Goal: Information Seeking & Learning: Learn about a topic

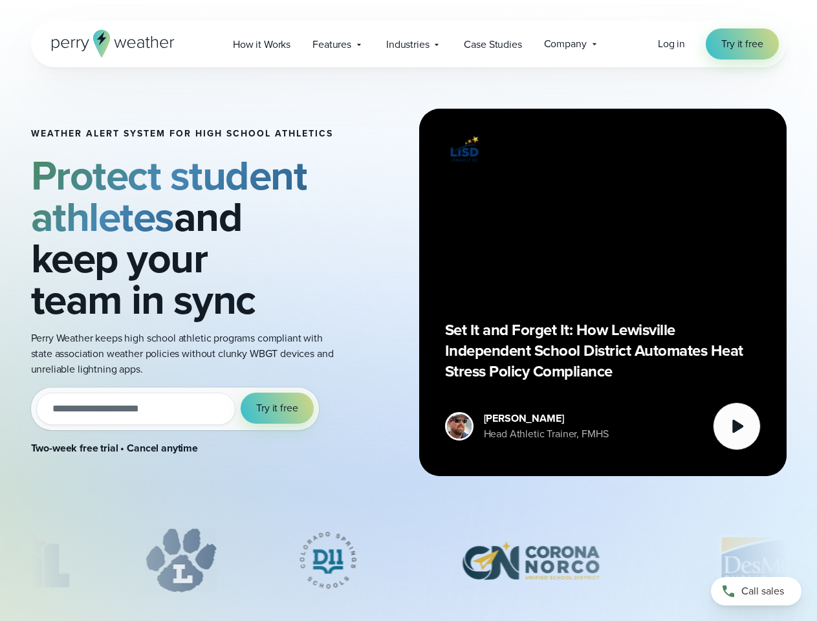
click at [408, 310] on div "Weather Alert System for High School Athletics Protect student athletes and kee…" at bounding box center [408, 292] width 755 height 450
click at [408, 44] on span "Industries" at bounding box center [407, 45] width 43 height 16
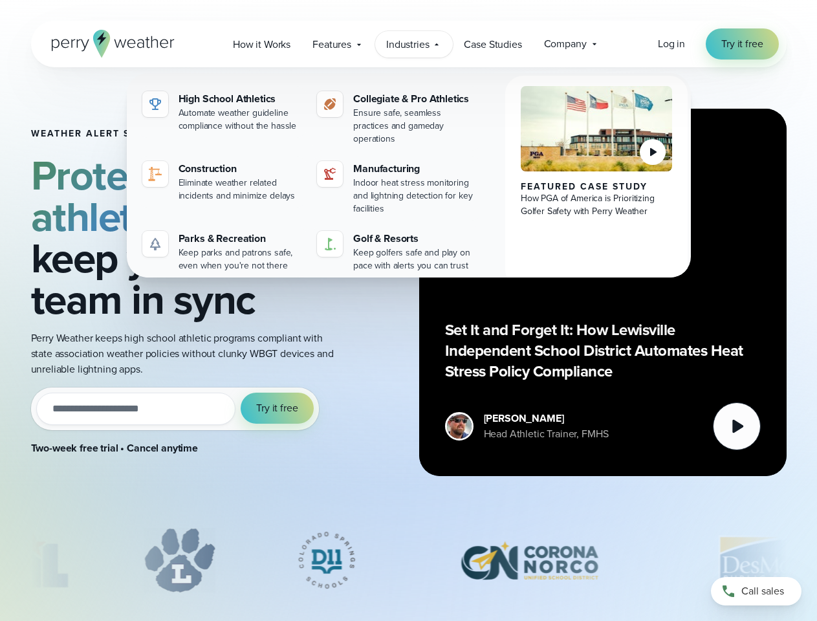
click at [175, 409] on input "email" at bounding box center [136, 409] width 200 height 32
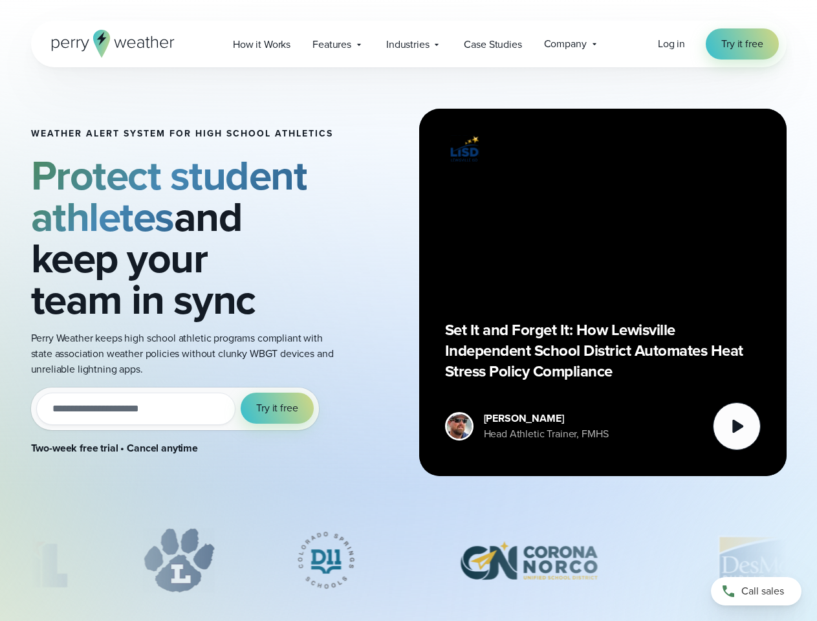
click at [277, 408] on span "Try it free" at bounding box center [276, 408] width 41 height 16
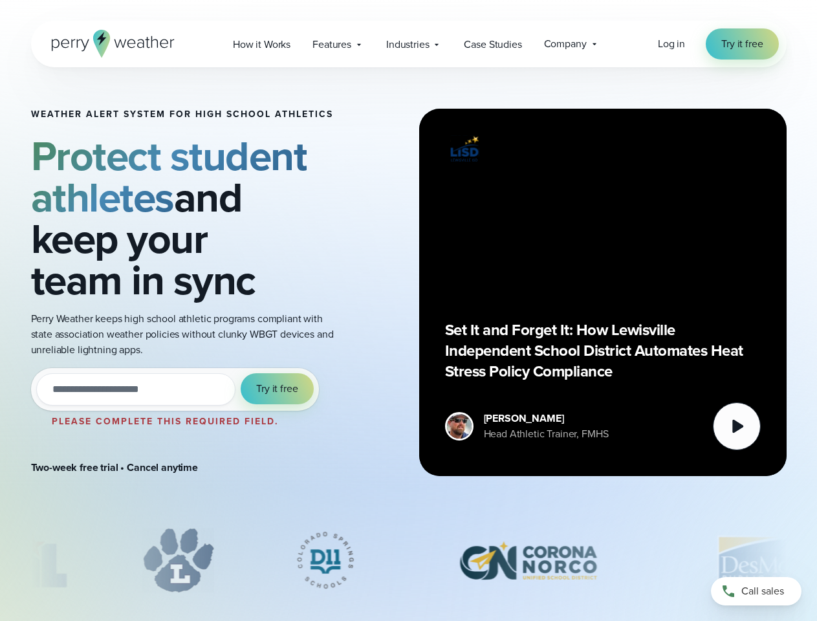
click at [603, 292] on div "Set It and Forget It: How Lewisville Independent School District Automates Heat…" at bounding box center [603, 293] width 316 height 316
click at [737, 426] on icon at bounding box center [737, 427] width 11 height 14
click at [409, 560] on div "slideshow" at bounding box center [408, 560] width 755 height 65
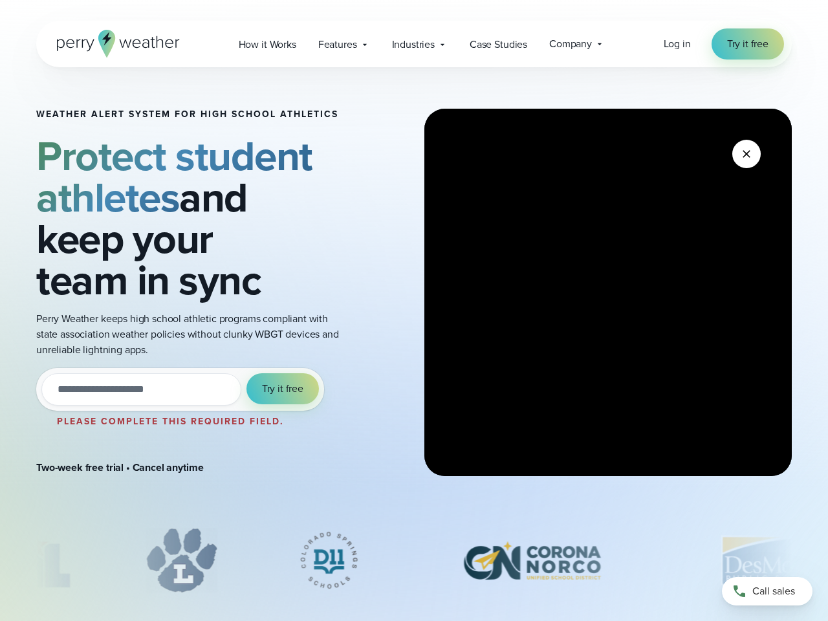
click at [0, 560] on div at bounding box center [414, 563] width 828 height 71
